Goal: Task Accomplishment & Management: Manage account settings

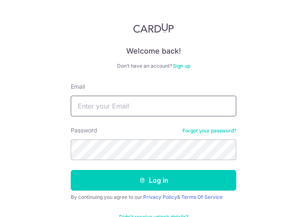
click at [117, 105] on input "Email" at bounding box center [153, 106] width 165 height 21
type input "[EMAIL_ADDRESS][DOMAIN_NAME]"
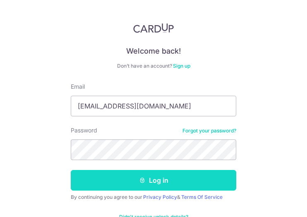
click at [139, 178] on icon "submit" at bounding box center [142, 180] width 7 height 7
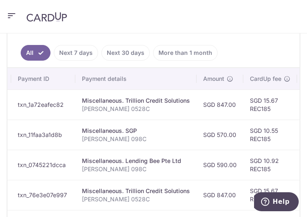
scroll to position [247, 0]
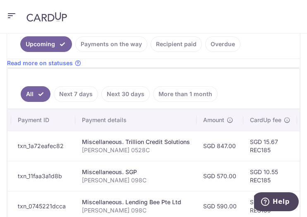
click at [113, 90] on link "Next 30 days" at bounding box center [125, 94] width 48 height 16
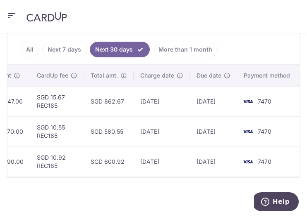
scroll to position [0, 0]
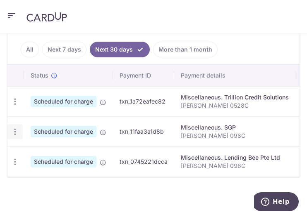
click at [14, 128] on icon "button" at bounding box center [15, 132] width 9 height 9
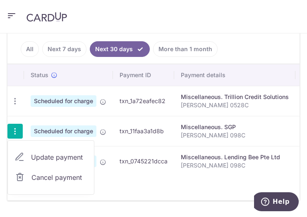
click at [61, 152] on span "Update payment" at bounding box center [59, 157] width 56 height 10
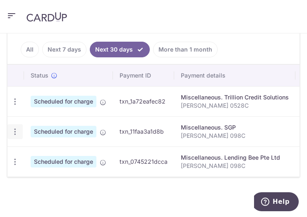
radio input "true"
type input "570.00"
type input "[DATE]"
type input "[PERSON_NAME] 098C"
type input "REC185"
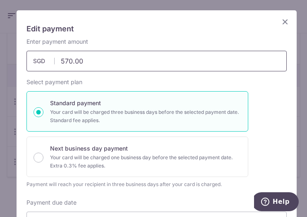
click at [73, 60] on input "570.00" at bounding box center [156, 61] width 260 height 21
drag, startPoint x: 71, startPoint y: 59, endPoint x: 60, endPoint y: 60, distance: 11.2
click at [60, 60] on input "570.00" at bounding box center [156, 61] width 260 height 21
click at [65, 61] on input "570.00" at bounding box center [156, 61] width 260 height 21
drag, startPoint x: 63, startPoint y: 60, endPoint x: 62, endPoint y: 55, distance: 4.6
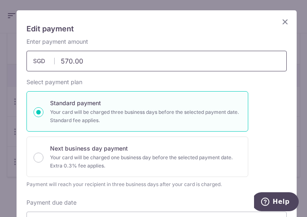
click at [59, 60] on input "570.00" at bounding box center [156, 61] width 260 height 21
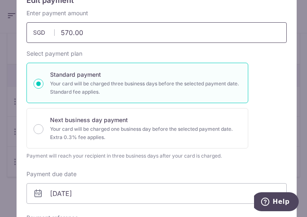
scroll to position [41, 0]
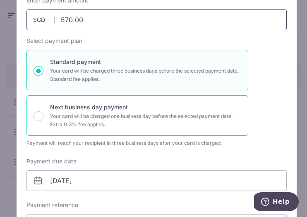
type input "370.00"
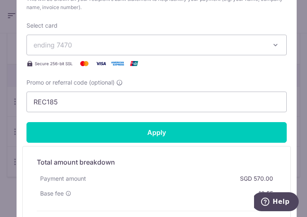
scroll to position [327, 0]
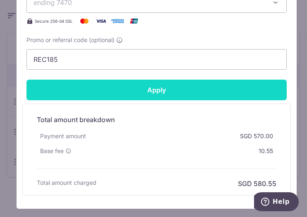
click at [239, 84] on input "Apply" at bounding box center [156, 90] width 260 height 21
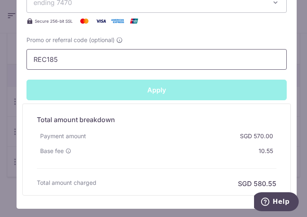
type input "Successfully Applied"
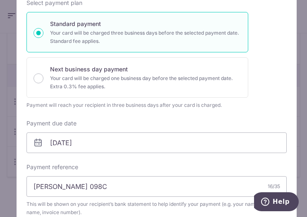
scroll to position [0, 0]
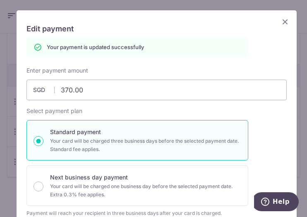
click at [280, 20] on icon "Close" at bounding box center [285, 22] width 10 height 10
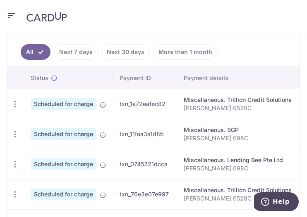
scroll to position [206, 0]
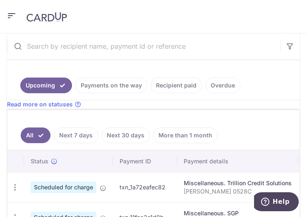
click at [107, 82] on link "Payments on the way" at bounding box center [111, 86] width 72 height 16
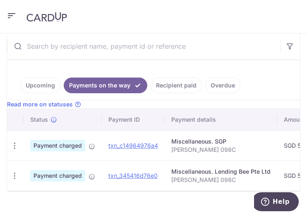
click at [49, 81] on link "Upcoming" at bounding box center [40, 86] width 40 height 16
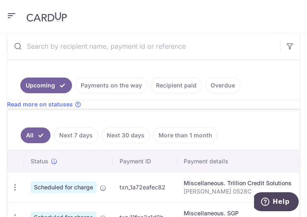
click at [129, 128] on link "Next 30 days" at bounding box center [125, 136] width 48 height 16
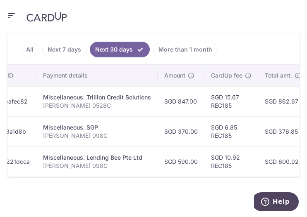
scroll to position [0, 176]
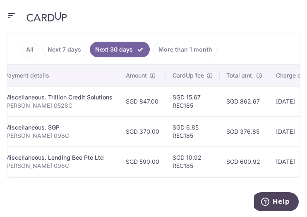
drag, startPoint x: 110, startPoint y: 177, endPoint x: 192, endPoint y: 181, distance: 81.9
click at [192, 181] on div "× Pause Schedule Pause all future payments in this series Pause just this one p…" at bounding box center [153, 125] width 307 height 184
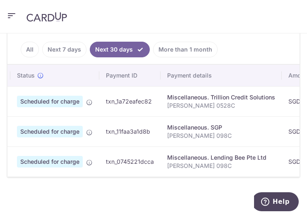
scroll to position [0, 0]
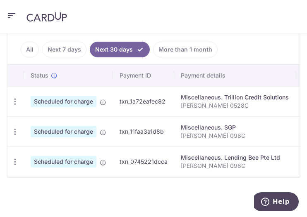
click at [44, 14] on img at bounding box center [46, 17] width 40 height 10
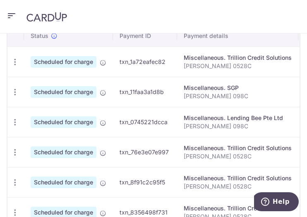
scroll to position [330, 0]
